Goal: Find contact information: Obtain details needed to contact an individual or organization

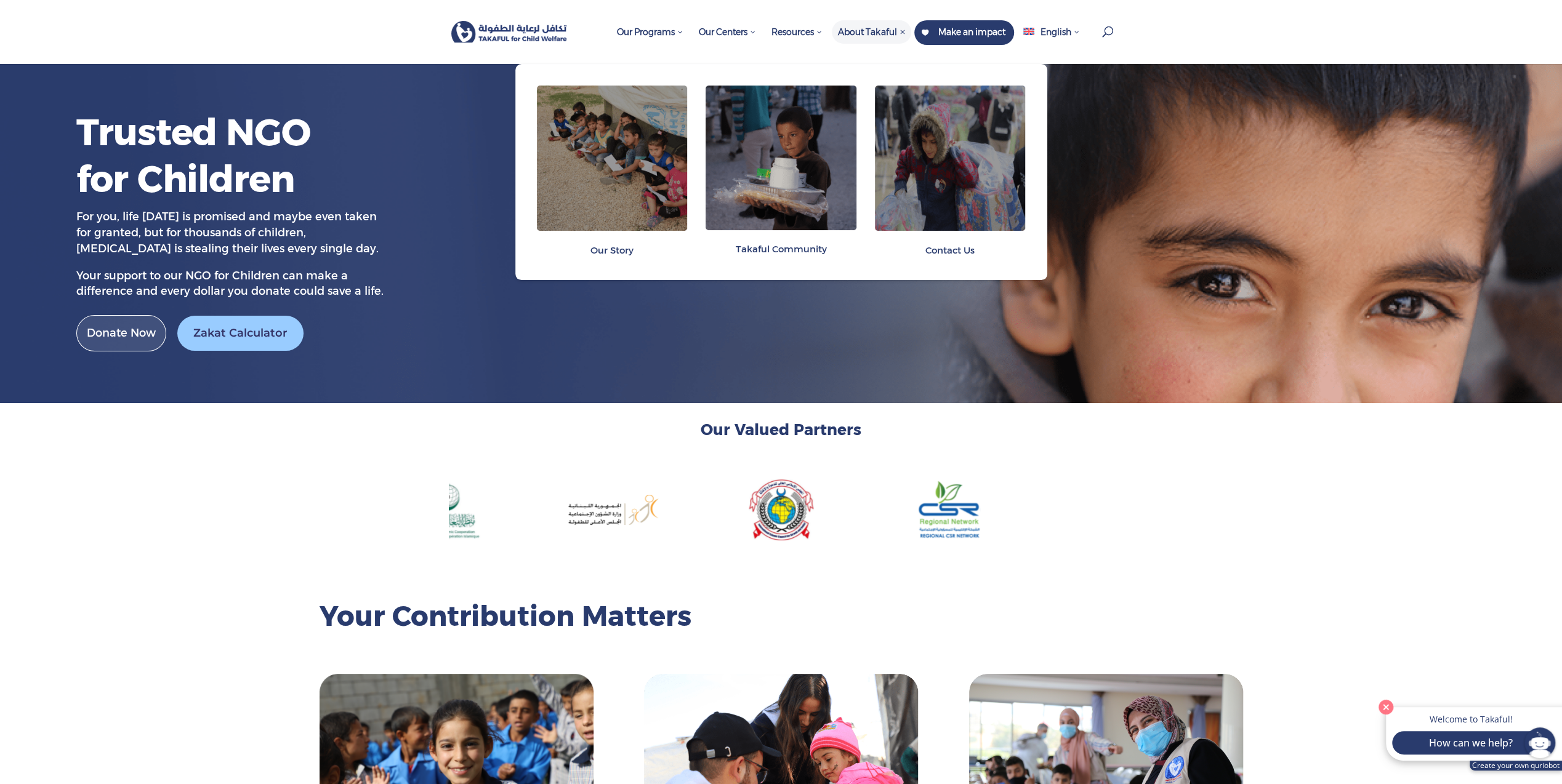
click at [960, 250] on span "Contact Us" at bounding box center [950, 250] width 50 height 12
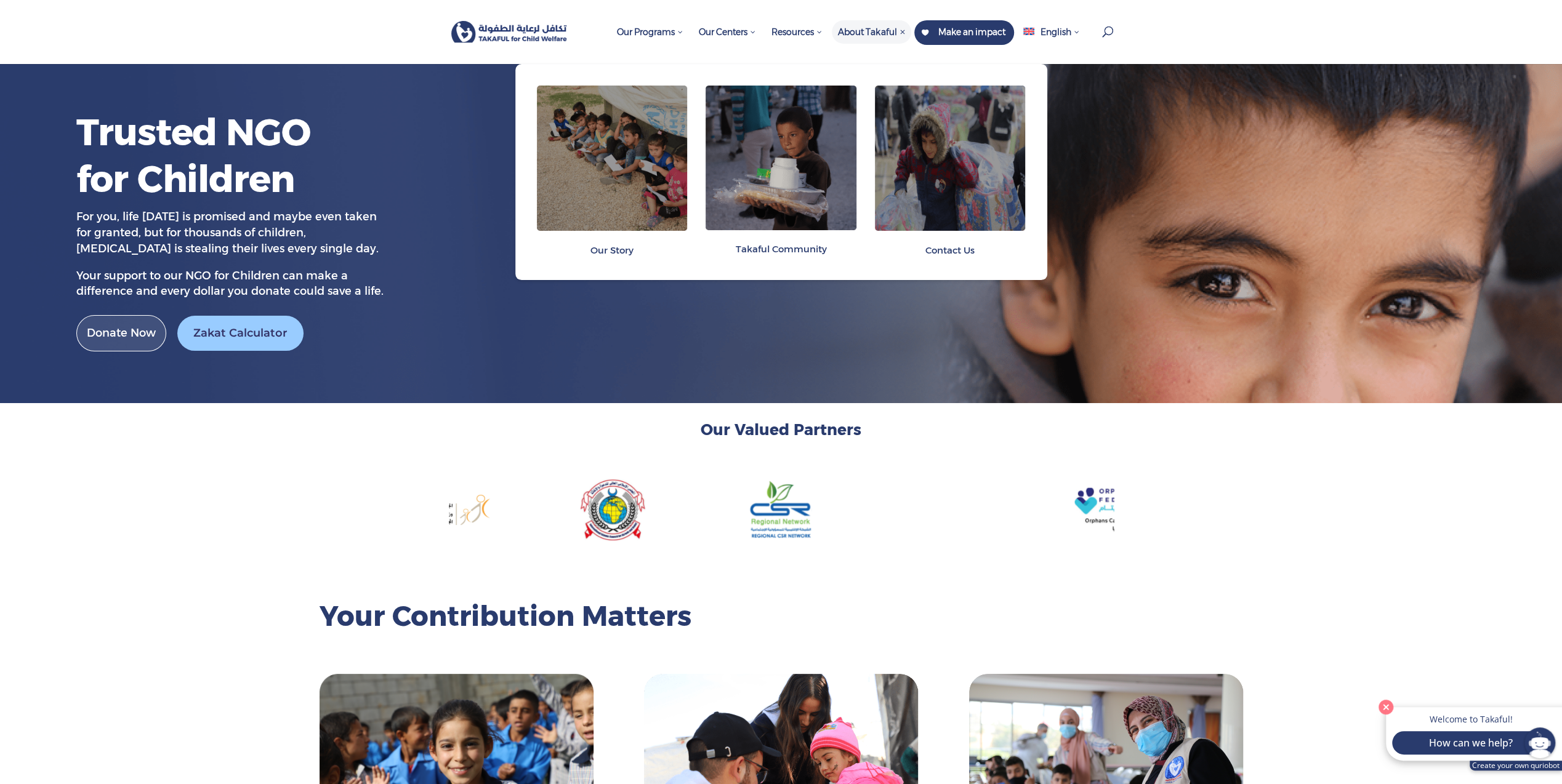
click at [960, 245] on span "Contact Us" at bounding box center [950, 250] width 50 height 12
